Goal: Find specific page/section: Find specific page/section

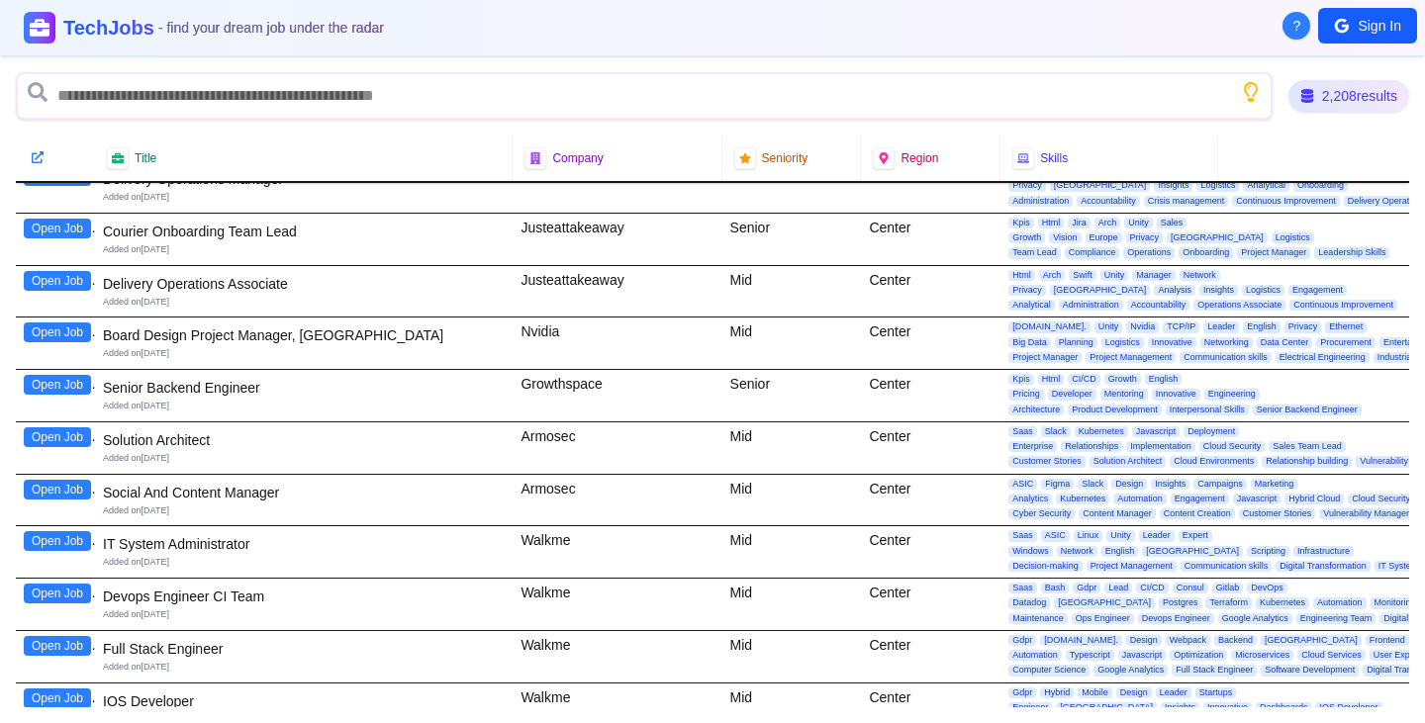
scroll to position [1188, 0]
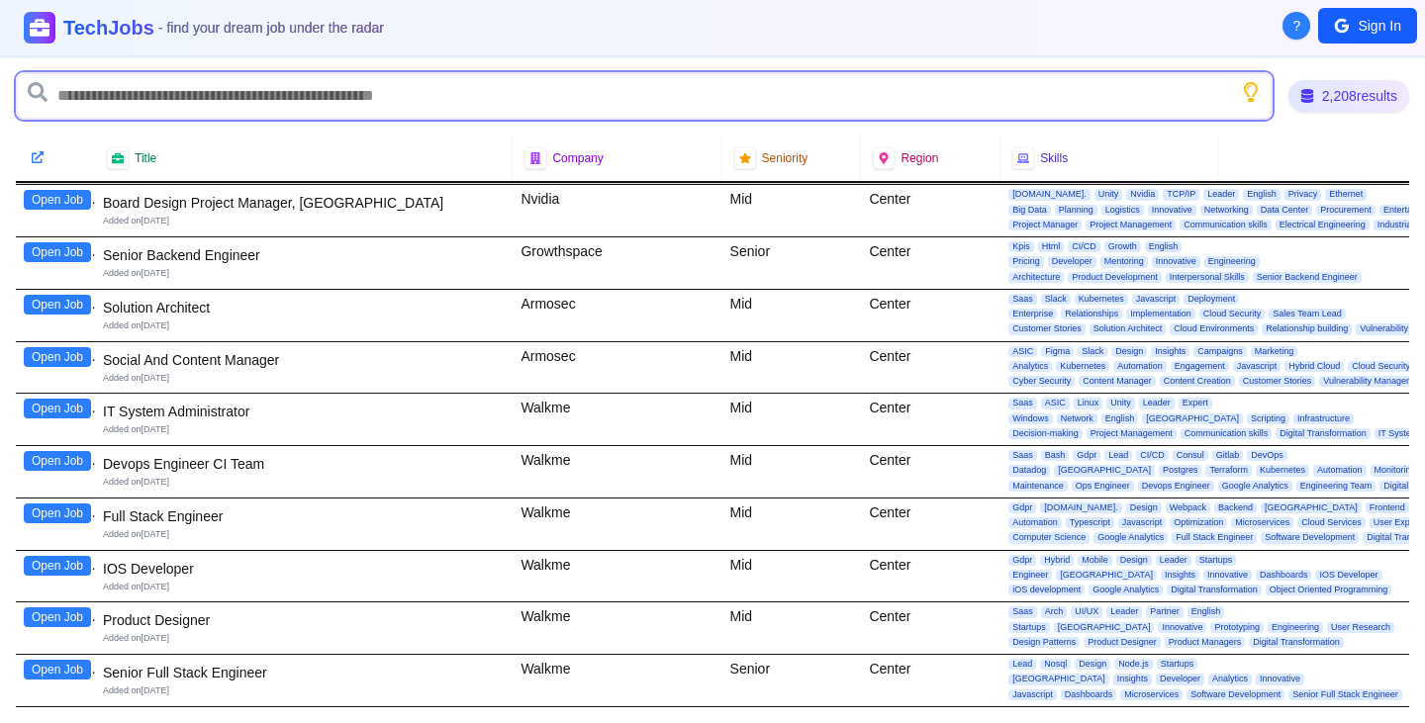
click at [314, 89] on input "text" at bounding box center [644, 96] width 1257 height 48
type input "*"
type input "*******"
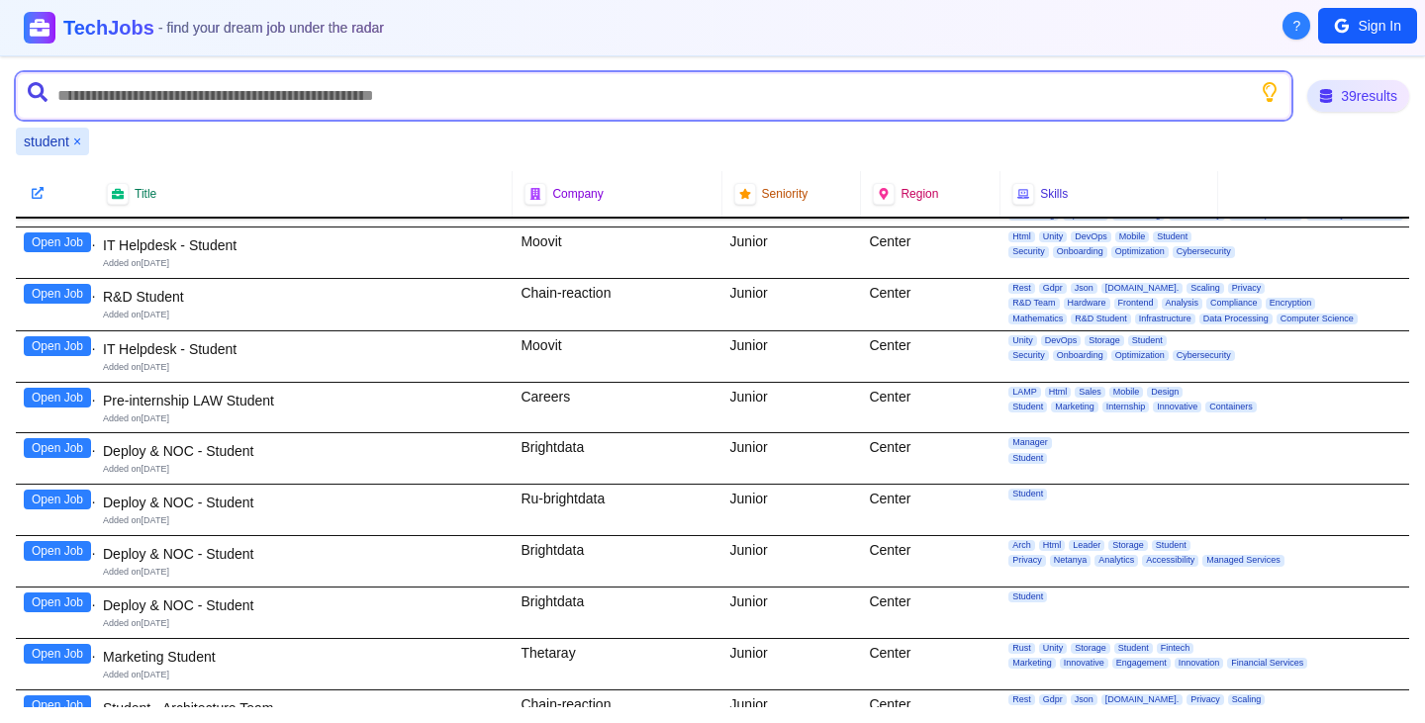
scroll to position [0, 0]
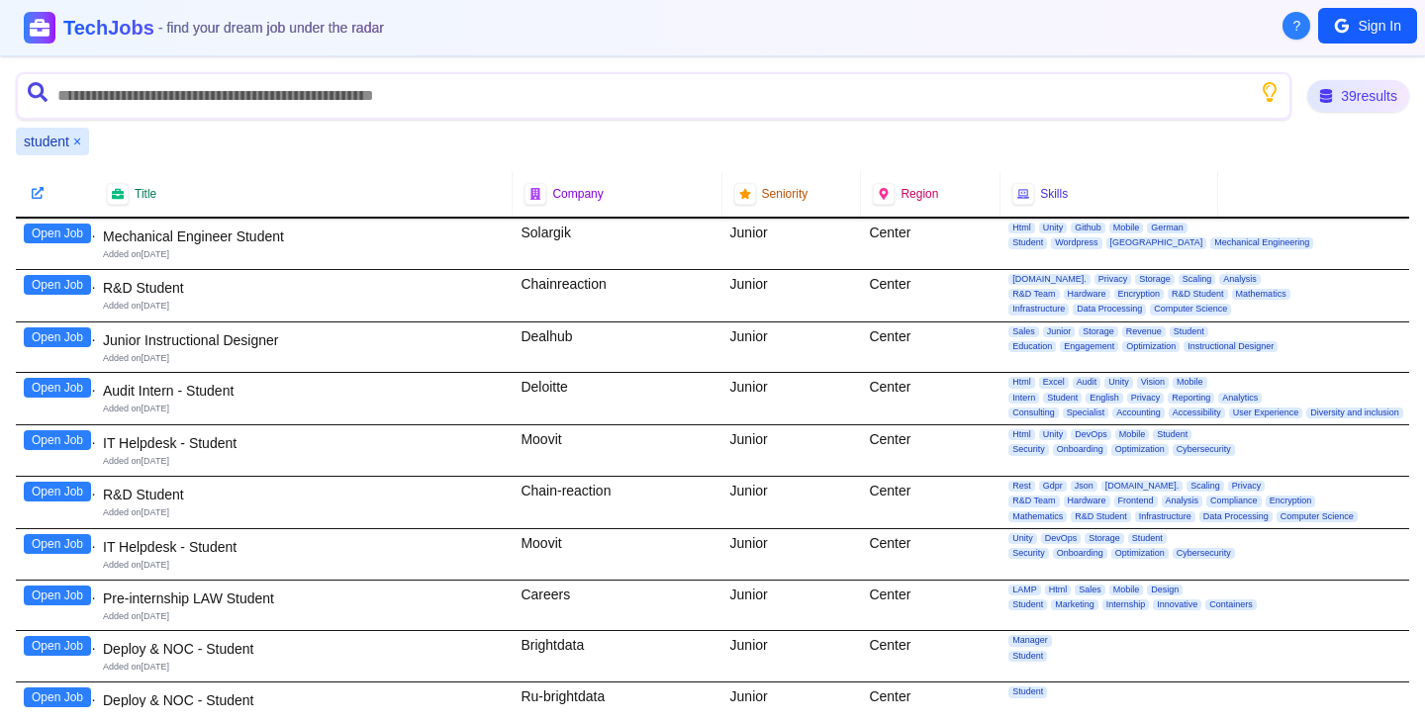
click at [39, 286] on button "Open Job" at bounding box center [57, 285] width 67 height 20
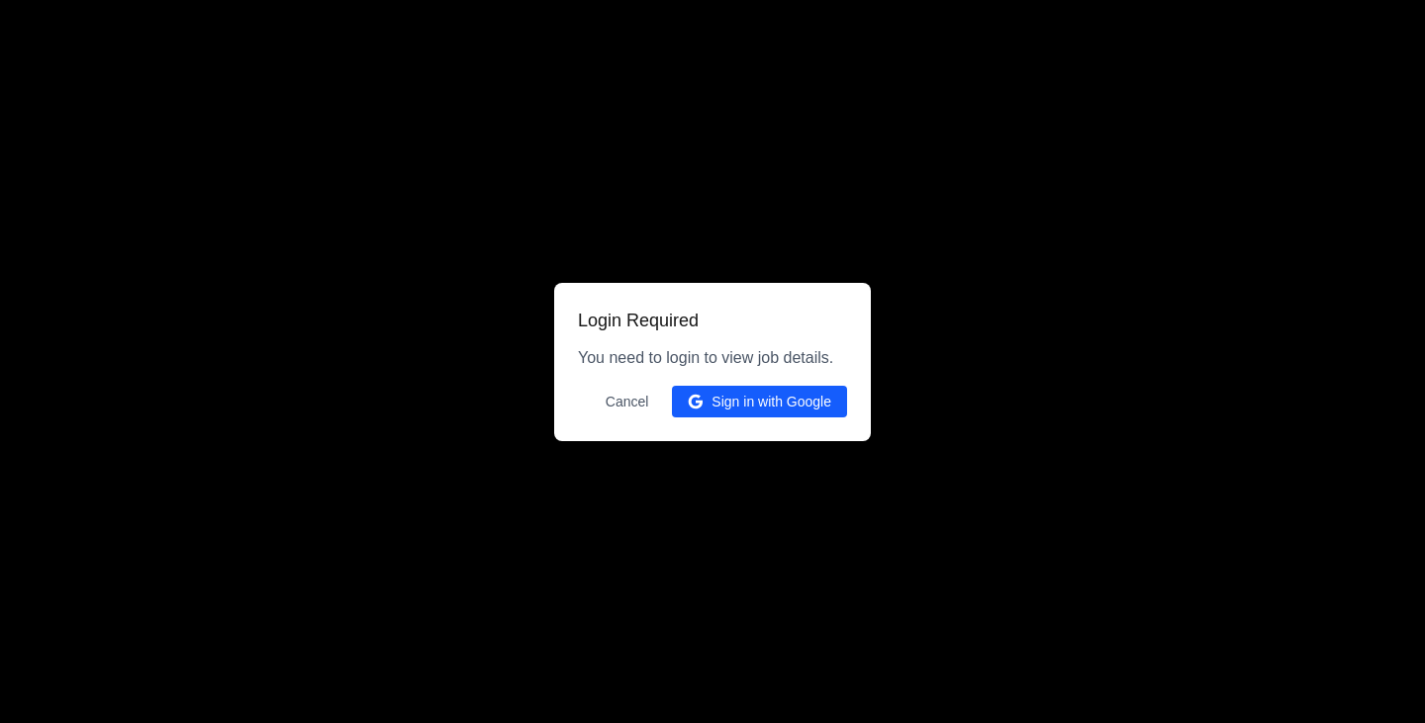
click at [628, 399] on button "Cancel" at bounding box center [627, 402] width 67 height 32
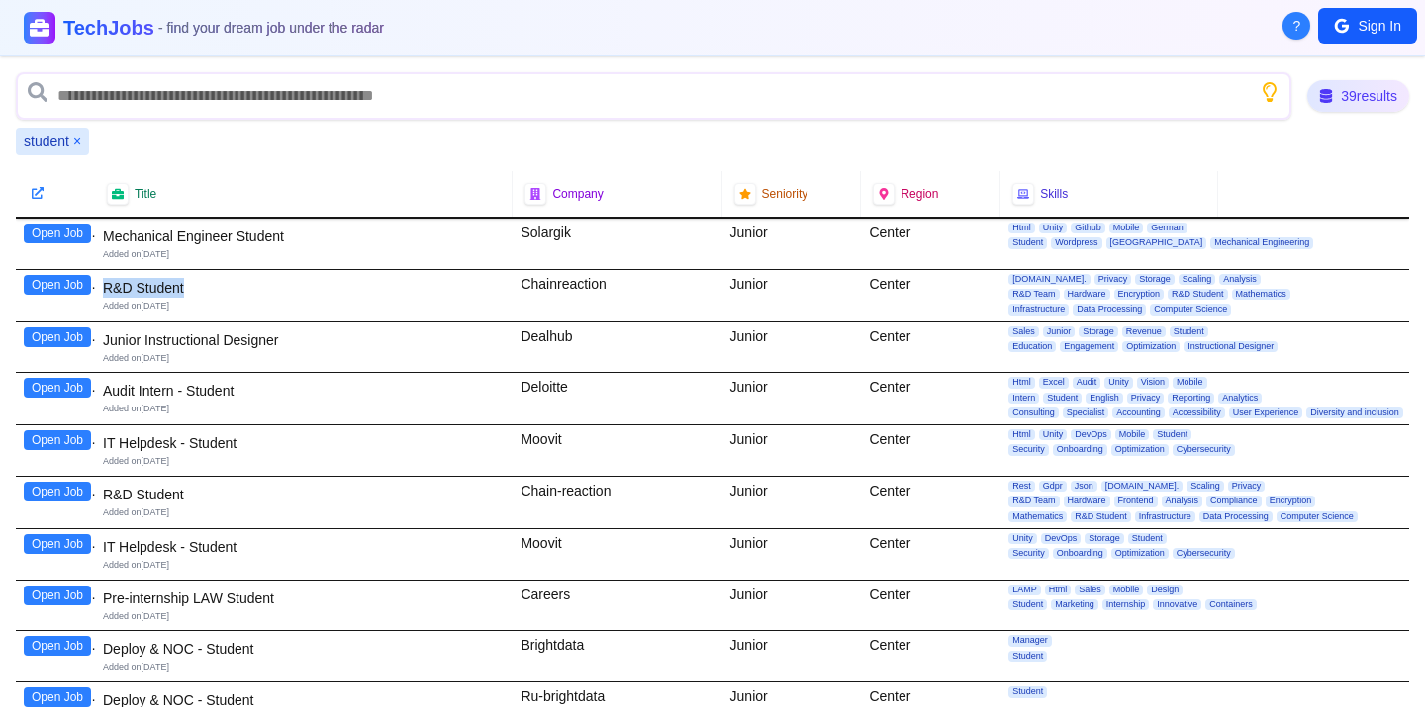
drag, startPoint x: 198, startPoint y: 283, endPoint x: 106, endPoint y: 289, distance: 92.2
click at [106, 289] on div "R&D Student" at bounding box center [304, 288] width 402 height 20
copy div "R&D Student"
drag, startPoint x: 519, startPoint y: 282, endPoint x: 602, endPoint y: 284, distance: 83.2
click at [602, 284] on div "Chainreaction" at bounding box center [617, 295] width 209 height 51
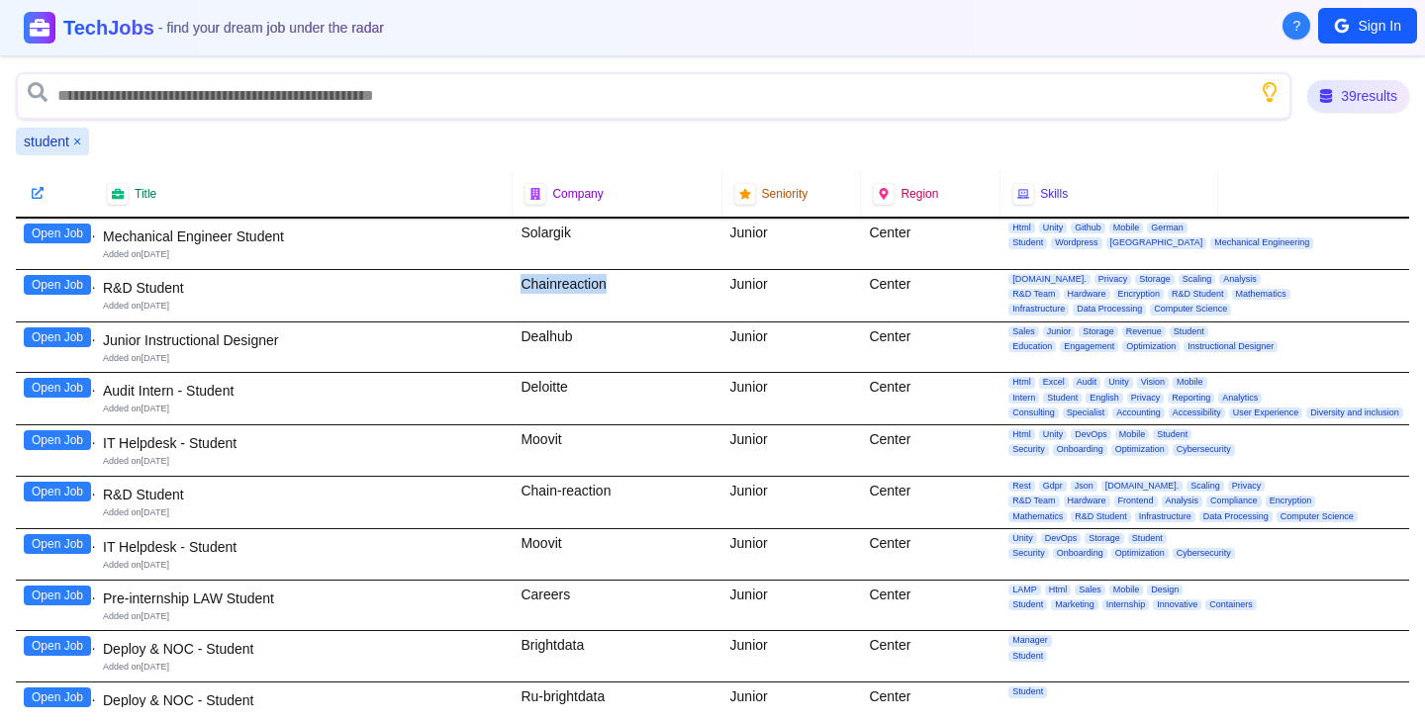
copy div "Chainreaction"
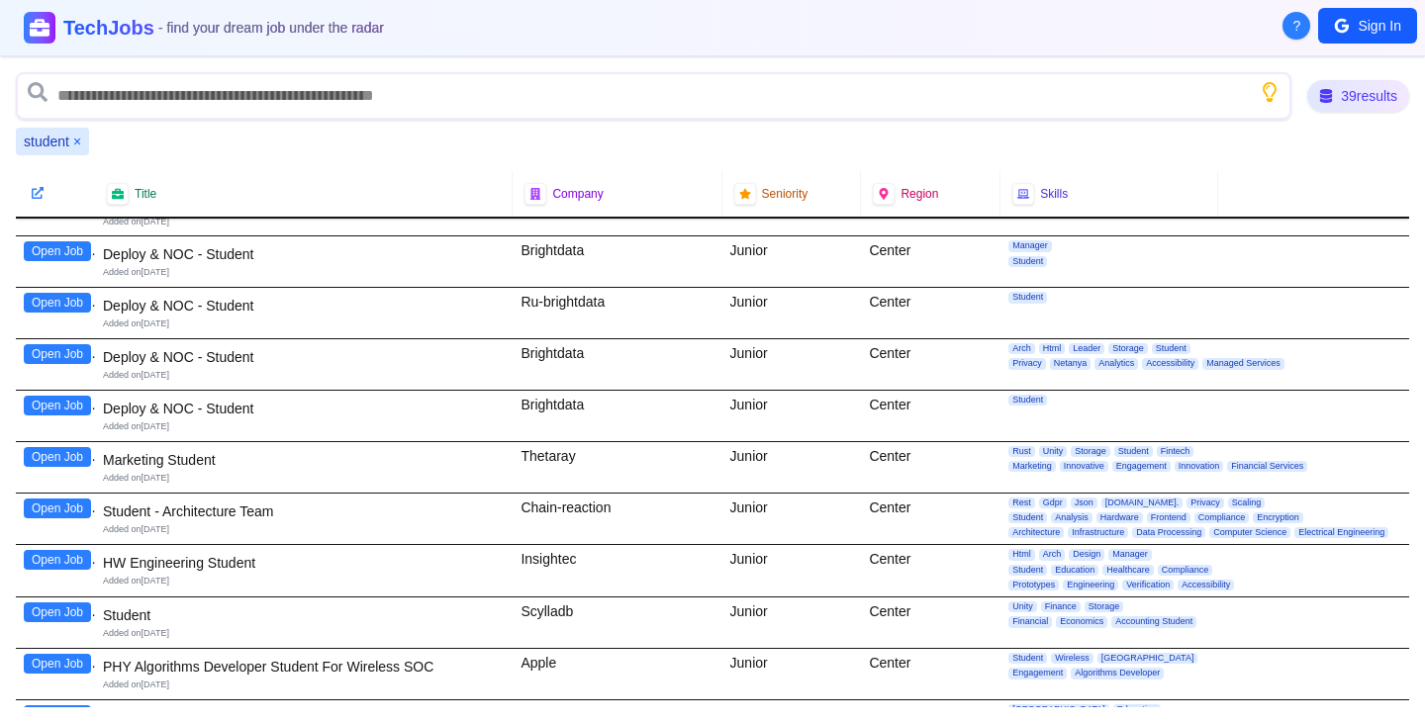
scroll to position [396, 0]
